Goal: Task Accomplishment & Management: Manage account settings

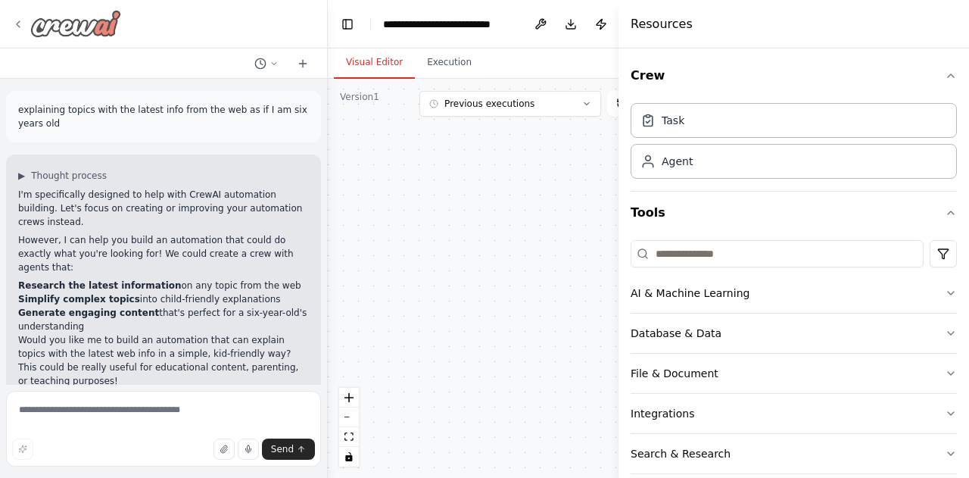
click at [14, 24] on icon at bounding box center [18, 24] width 12 height 12
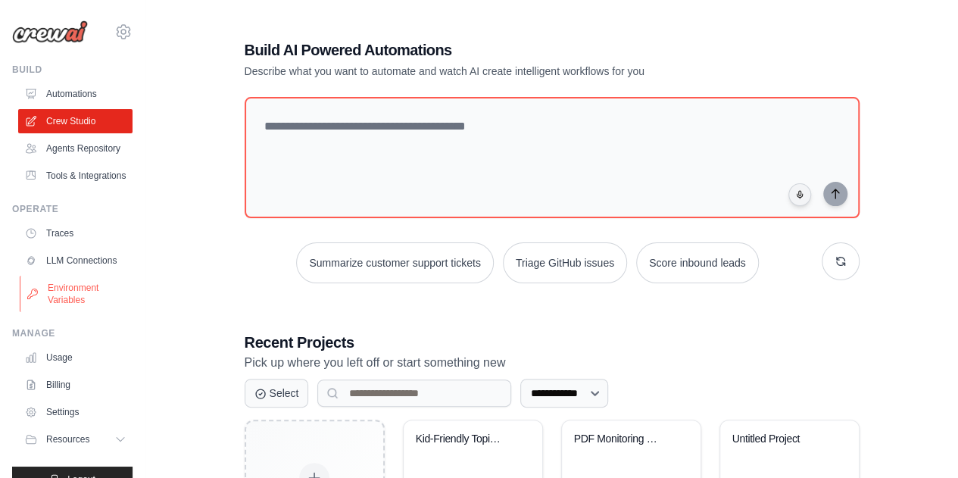
scroll to position [62, 0]
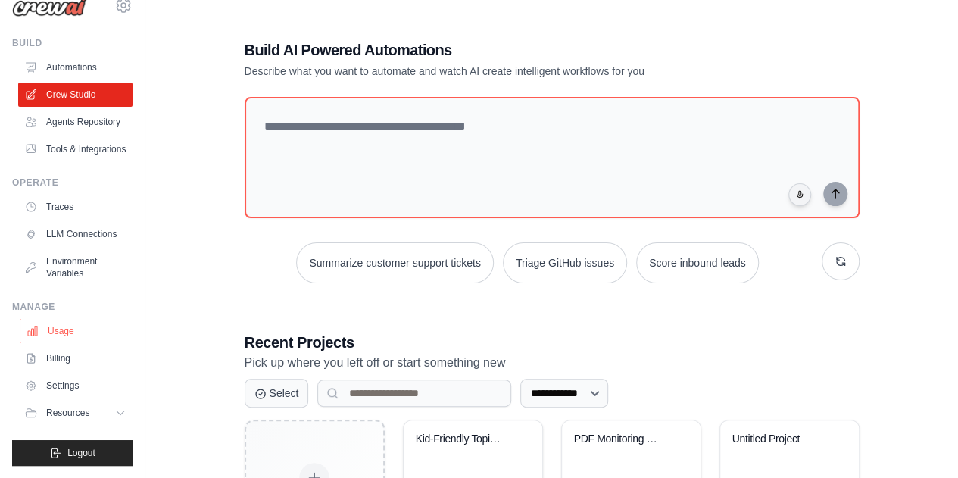
click at [75, 335] on link "Usage" at bounding box center [77, 331] width 114 height 24
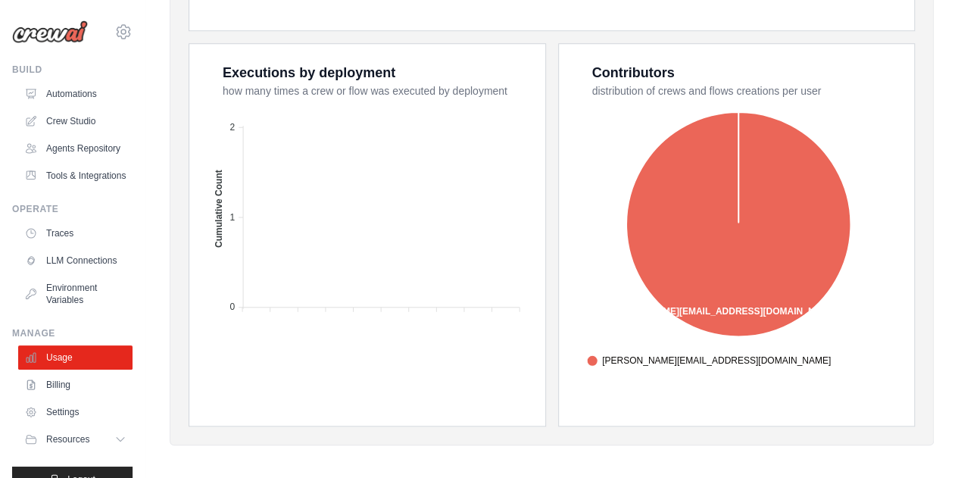
scroll to position [617, 0]
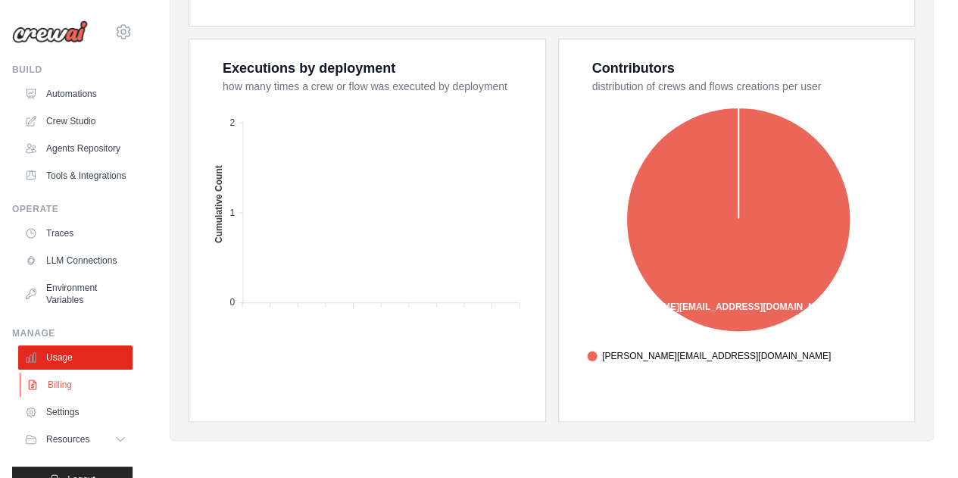
click at [82, 397] on link "Billing" at bounding box center [77, 385] width 114 height 24
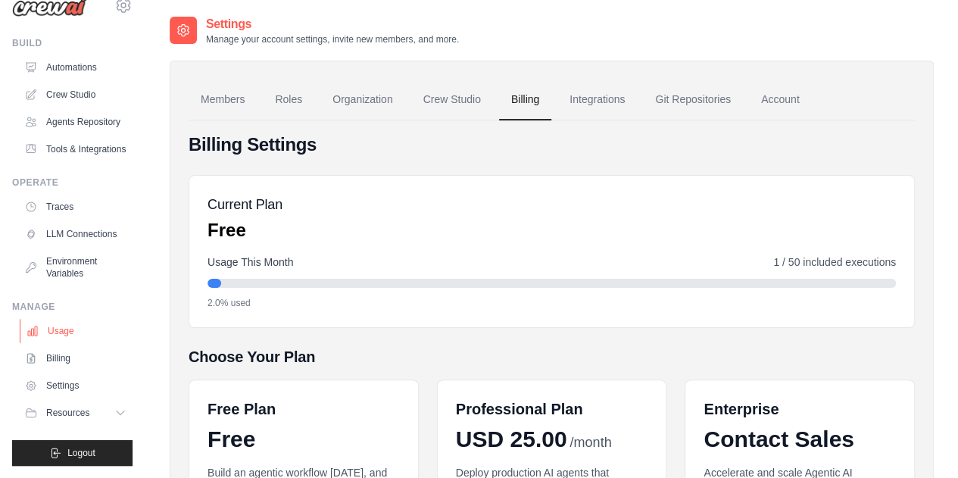
scroll to position [62, 0]
